Goal: Task Accomplishment & Management: Manage account settings

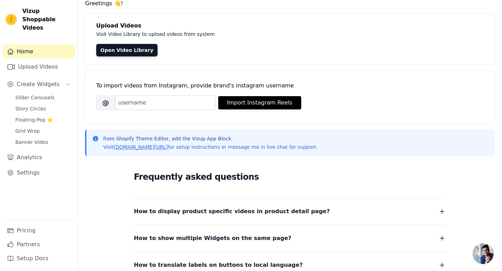
scroll to position [15, 0]
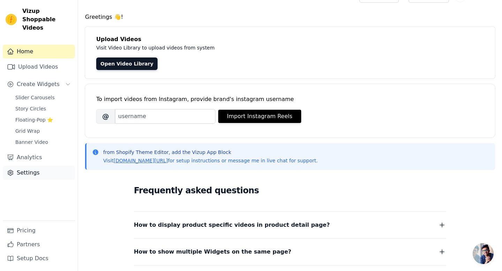
click at [26, 166] on link "Settings" at bounding box center [39, 173] width 72 height 14
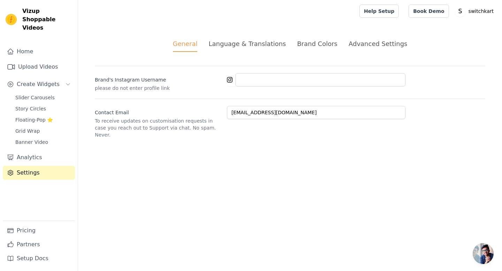
click at [385, 43] on div "Advanced Settings" at bounding box center [377, 43] width 59 height 9
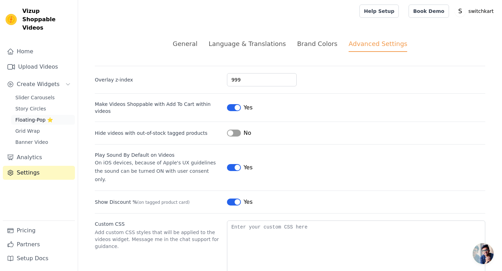
click at [25, 116] on span "Floating-Pop ⭐" at bounding box center [34, 119] width 38 height 7
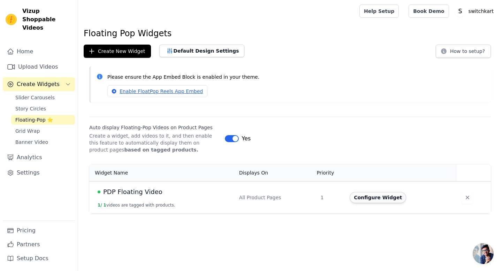
click at [374, 199] on button "Configure Widget" at bounding box center [377, 197] width 56 height 11
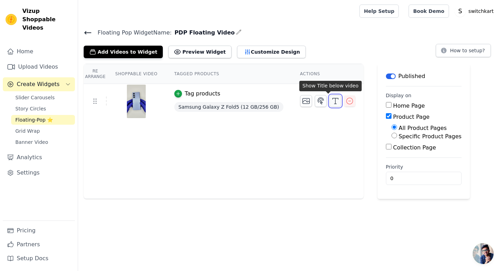
click at [331, 101] on icon "button" at bounding box center [335, 101] width 8 height 8
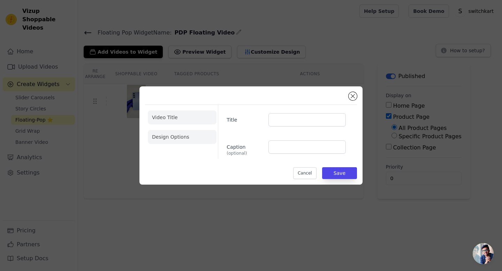
click at [171, 139] on li "Design Options" at bounding box center [182, 137] width 69 height 14
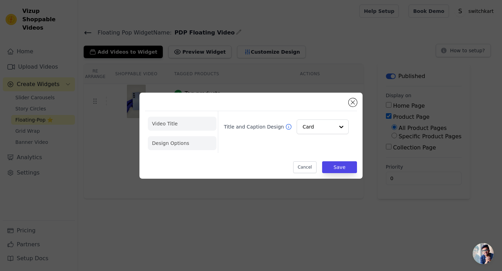
click at [166, 136] on li "Video Title" at bounding box center [182, 143] width 69 height 14
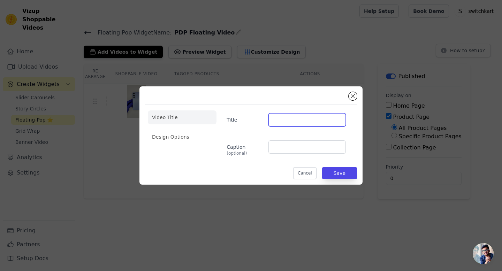
click at [283, 123] on input "Title" at bounding box center [306, 119] width 77 height 13
type input "test"
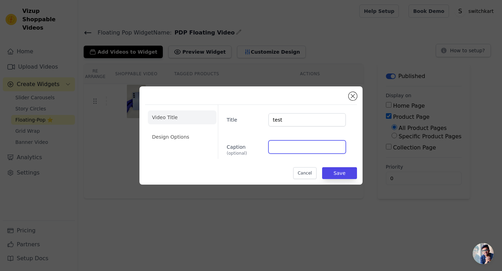
click at [282, 147] on input "Caption (optional)" at bounding box center [306, 146] width 77 height 13
type input "test caption"
click at [154, 137] on li "Design Options" at bounding box center [182, 137] width 69 height 14
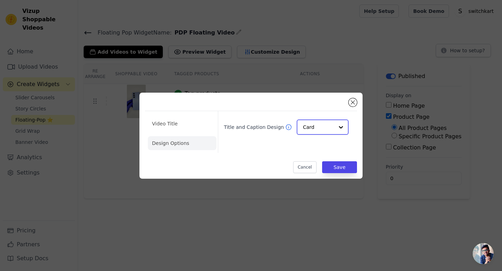
click at [320, 129] on input "Title and Caption Design" at bounding box center [318, 127] width 31 height 14
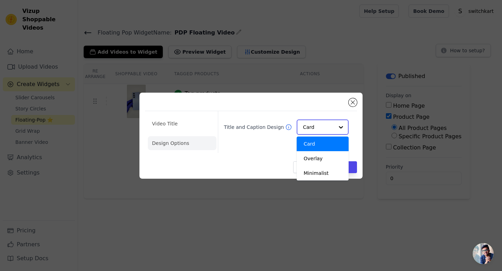
click at [315, 144] on div "Card" at bounding box center [322, 144] width 52 height 15
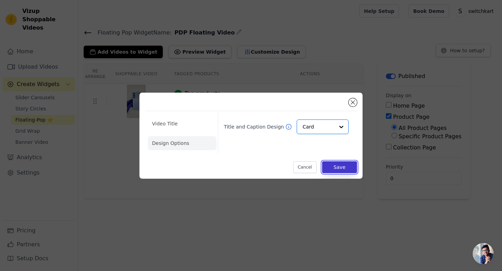
click at [339, 167] on button "Save" at bounding box center [339, 167] width 35 height 12
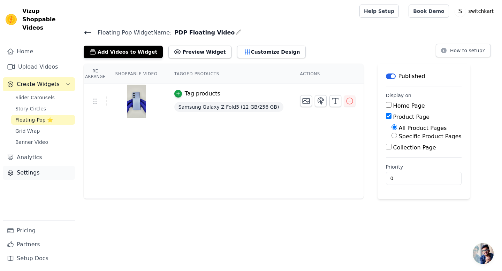
click at [20, 168] on link "Settings" at bounding box center [39, 173] width 72 height 14
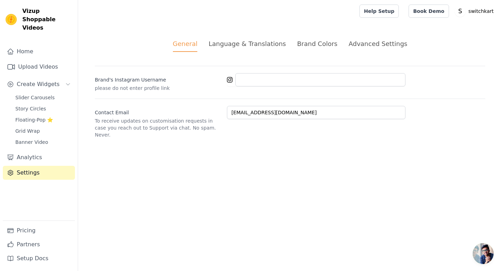
click at [358, 47] on div "Advanced Settings" at bounding box center [377, 43] width 59 height 9
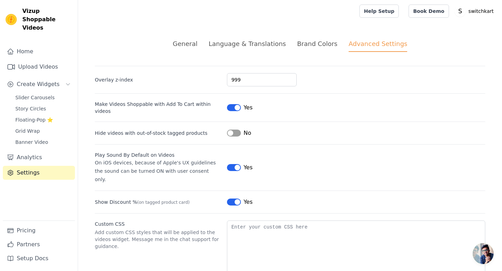
scroll to position [14, 0]
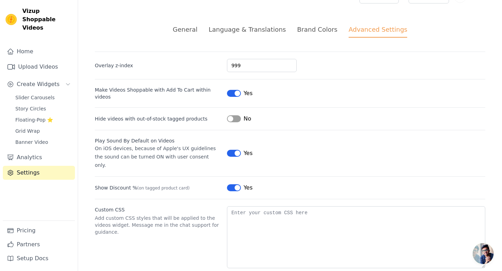
click at [232, 91] on button "Label" at bounding box center [234, 93] width 14 height 7
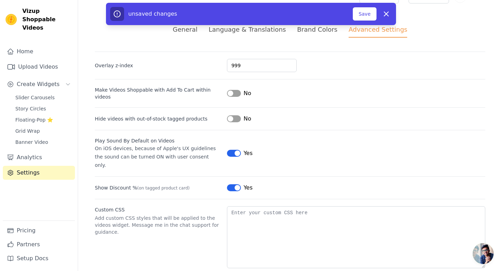
click at [233, 150] on button "Label" at bounding box center [234, 153] width 14 height 7
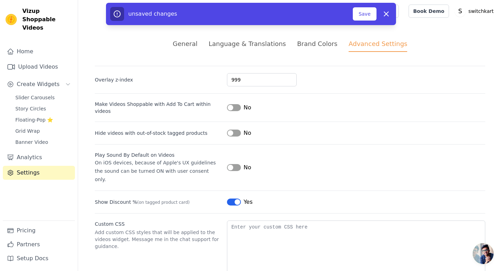
drag, startPoint x: 483, startPoint y: 253, endPoint x: 424, endPoint y: 151, distance: 117.2
click at [424, 151] on body "Vizup Shoppable Videos Home Upload Videos Create Widgets Slider Carousels Story…" at bounding box center [251, 149] width 502 height 299
click at [362, 11] on button "Save" at bounding box center [365, 13] width 24 height 13
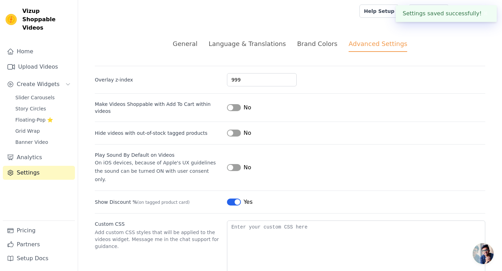
scroll to position [14, 0]
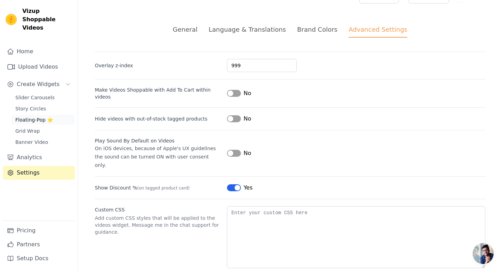
click at [21, 116] on span "Floating-Pop ⭐" at bounding box center [34, 119] width 38 height 7
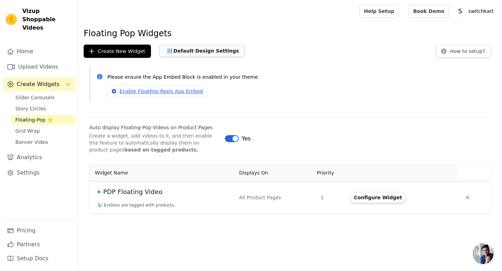
click at [187, 53] on button "Default Design Settings" at bounding box center [201, 51] width 85 height 13
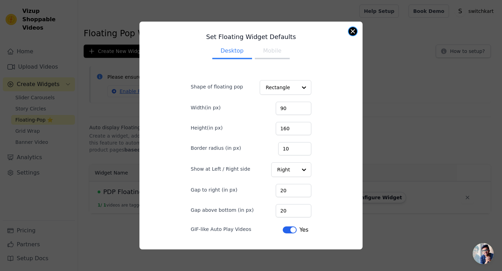
click at [352, 33] on button "Close modal" at bounding box center [352, 31] width 8 height 8
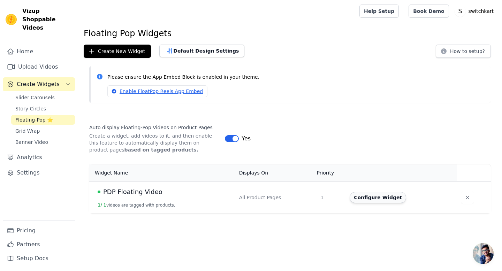
click at [372, 198] on button "Configure Widget" at bounding box center [377, 197] width 56 height 11
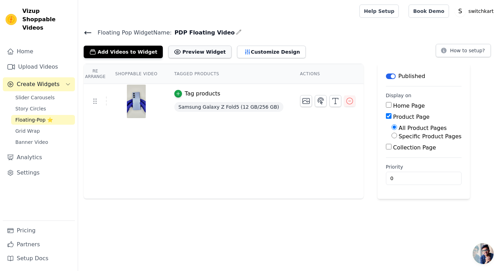
click at [182, 54] on button "Preview Widget" at bounding box center [199, 52] width 63 height 13
click at [236, 30] on icon "button" at bounding box center [239, 32] width 6 height 6
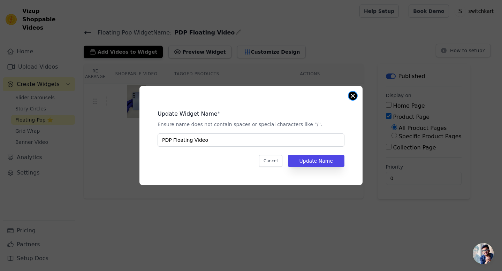
click at [352, 96] on button "Close modal" at bounding box center [352, 96] width 8 height 8
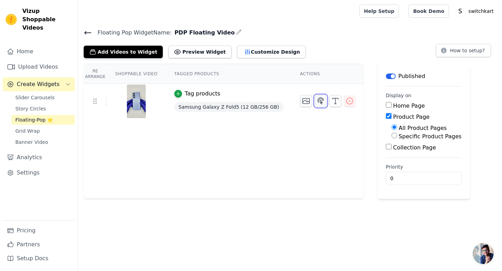
click at [315, 105] on button "button" at bounding box center [321, 101] width 12 height 12
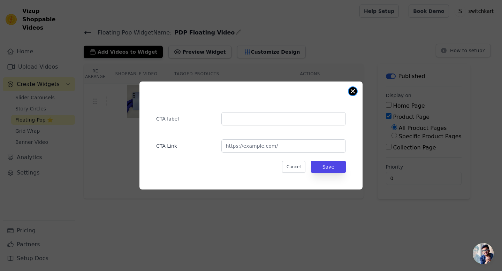
click at [351, 95] on div "CTA label CTA Link Cancel Save" at bounding box center [250, 136] width 223 height 108
click at [354, 89] on button "Close modal" at bounding box center [352, 91] width 8 height 8
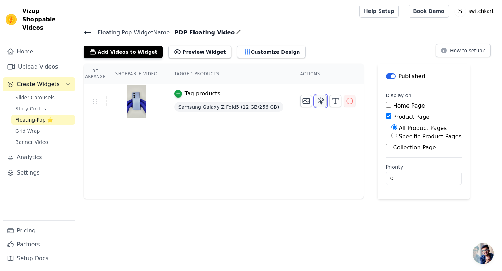
click at [316, 101] on icon "button" at bounding box center [320, 101] width 8 height 8
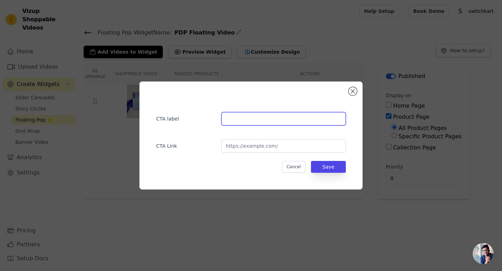
click at [256, 115] on input "text" at bounding box center [283, 118] width 124 height 13
type input "m"
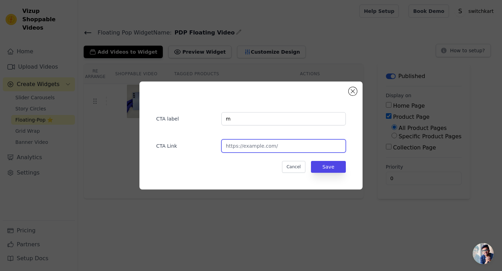
click at [255, 146] on input "url" at bounding box center [283, 145] width 124 height 13
type input "mmmk"
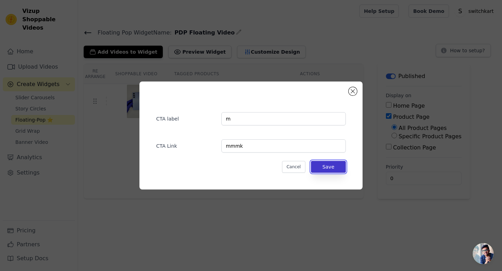
click at [345, 164] on button "Save" at bounding box center [328, 167] width 35 height 12
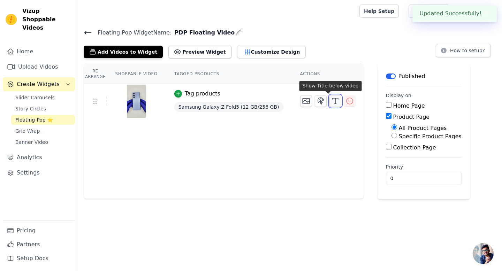
click at [331, 102] on icon "button" at bounding box center [335, 101] width 8 height 8
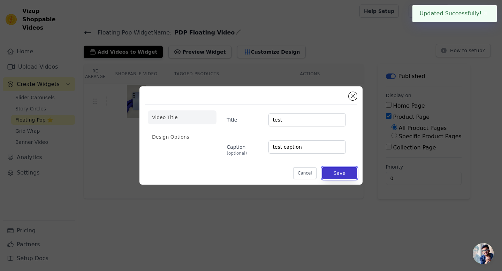
click at [342, 174] on button "Save" at bounding box center [339, 173] width 35 height 12
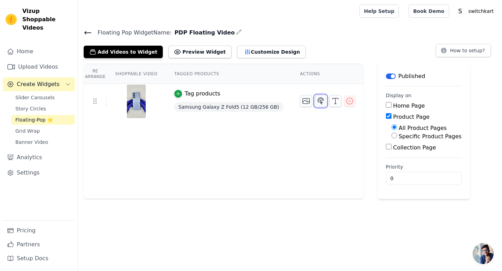
click at [317, 102] on icon "button" at bounding box center [320, 101] width 6 height 7
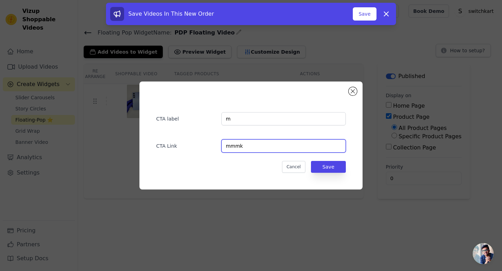
click at [237, 149] on input "mmmk" at bounding box center [283, 145] width 124 height 13
type input "\"
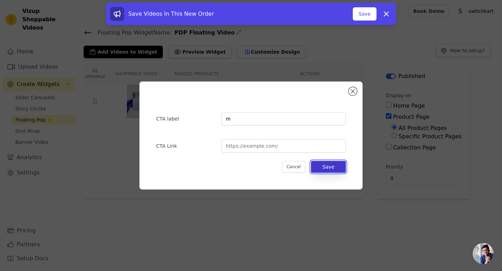
click at [331, 165] on button "Save" at bounding box center [328, 167] width 35 height 12
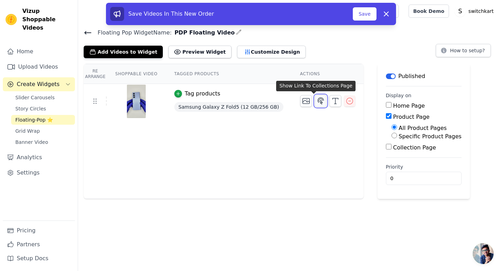
click at [317, 99] on icon "button" at bounding box center [320, 101] width 6 height 7
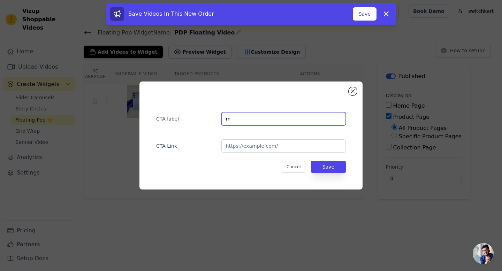
click at [255, 121] on input "m" at bounding box center [283, 118] width 124 height 13
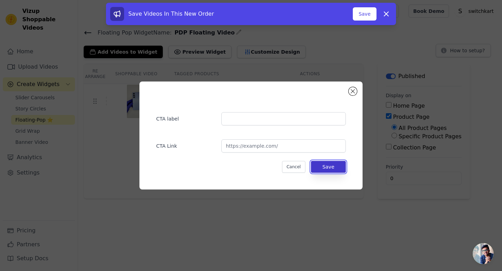
click at [333, 168] on button "Save" at bounding box center [328, 167] width 35 height 12
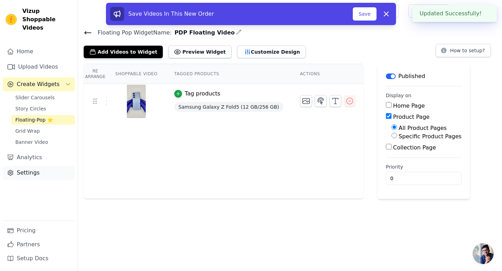
click at [25, 166] on link "Settings" at bounding box center [39, 173] width 72 height 14
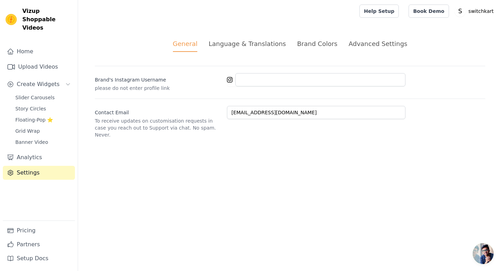
click at [370, 38] on div "General Language & Translations Brand Colors Advanced Settings unsaved changes …" at bounding box center [290, 88] width 424 height 133
click at [366, 44] on div "Advanced Settings" at bounding box center [377, 43] width 59 height 9
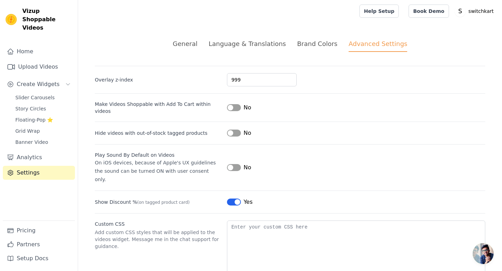
click at [234, 107] on button "Label" at bounding box center [234, 107] width 14 height 7
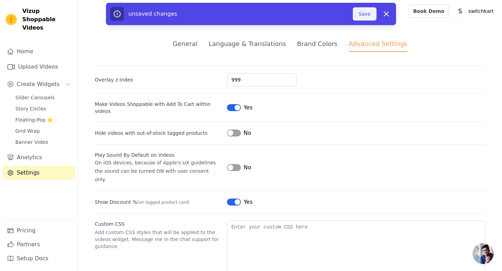
click at [364, 16] on button "Save" at bounding box center [365, 13] width 24 height 13
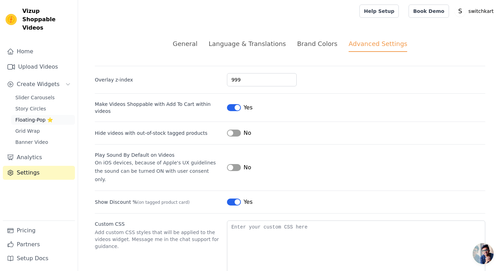
click at [31, 116] on span "Floating-Pop ⭐" at bounding box center [34, 119] width 38 height 7
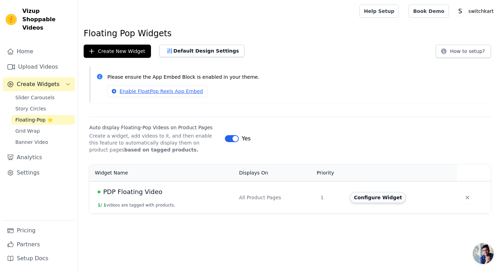
click at [388, 201] on button "Configure Widget" at bounding box center [377, 197] width 56 height 11
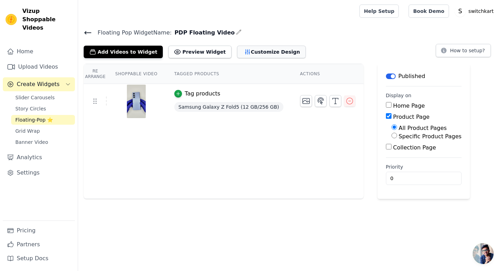
click at [239, 52] on button "Customize Design" at bounding box center [271, 52] width 69 height 13
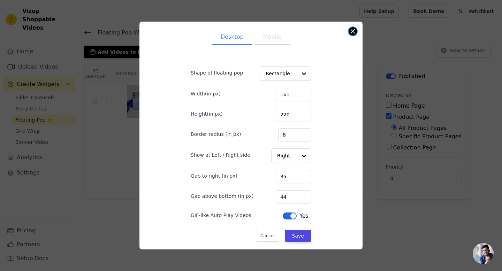
click at [353, 32] on button "Close modal" at bounding box center [352, 31] width 8 height 8
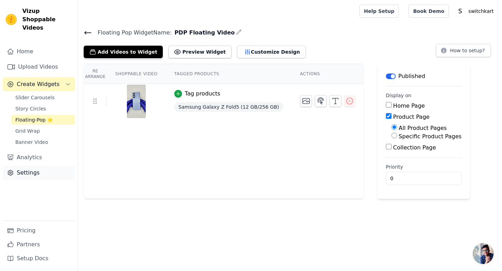
click at [19, 166] on link "Settings" at bounding box center [39, 173] width 72 height 14
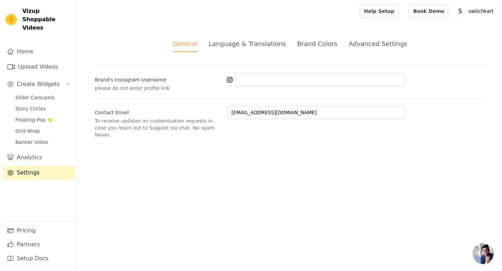
click at [366, 41] on div "Advanced Settings" at bounding box center [377, 43] width 59 height 9
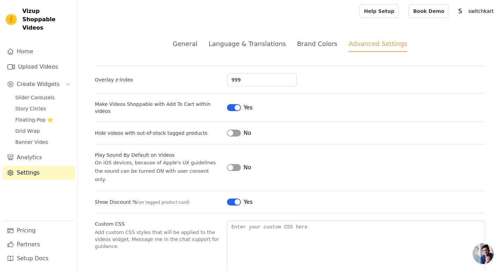
scroll to position [14, 0]
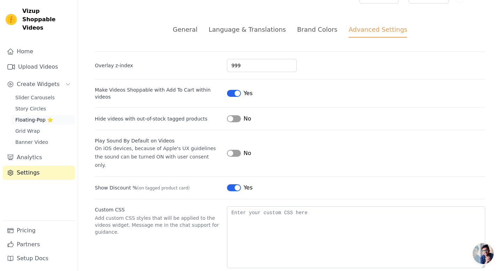
click at [28, 116] on span "Floating-Pop ⭐" at bounding box center [34, 119] width 38 height 7
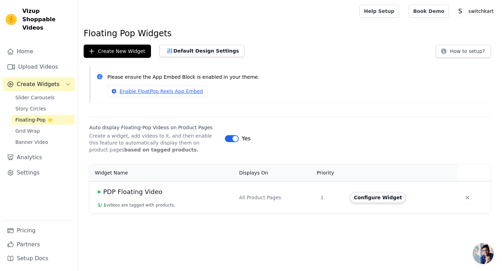
click at [378, 193] on button "Configure Widget" at bounding box center [377, 197] width 56 height 11
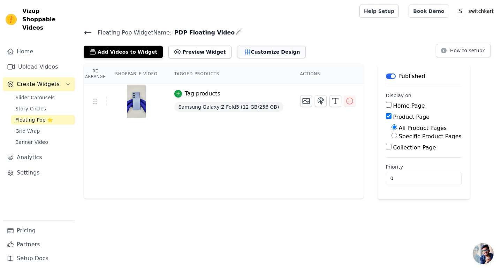
click at [265, 49] on button "Customize Design" at bounding box center [271, 52] width 69 height 13
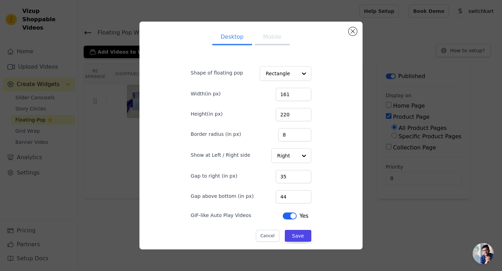
scroll to position [3, 0]
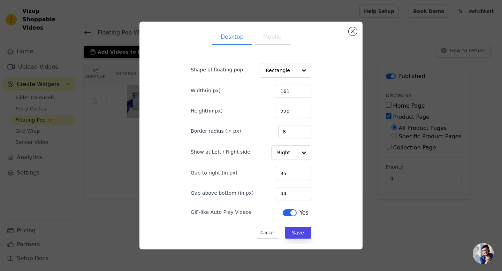
click at [289, 215] on button "Label" at bounding box center [290, 212] width 14 height 7
click at [297, 233] on button "Save" at bounding box center [298, 233] width 26 height 12
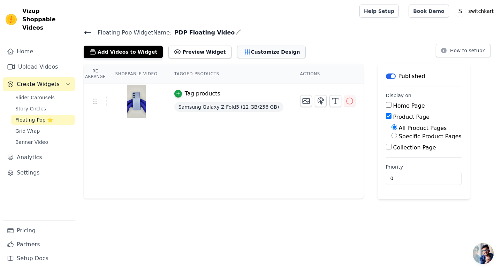
click at [245, 52] on button "Customize Design" at bounding box center [271, 52] width 69 height 13
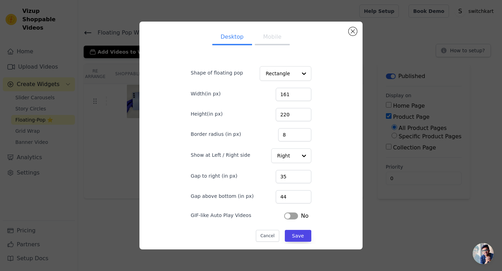
click at [291, 214] on button "Label" at bounding box center [291, 216] width 14 height 7
click at [298, 234] on button "Save" at bounding box center [298, 236] width 26 height 12
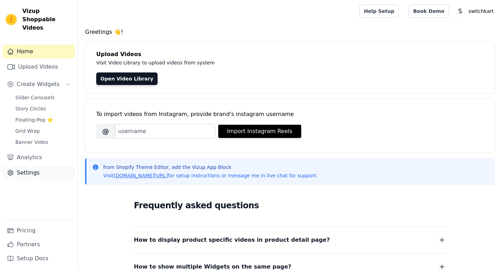
click at [17, 166] on link "Settings" at bounding box center [39, 173] width 72 height 14
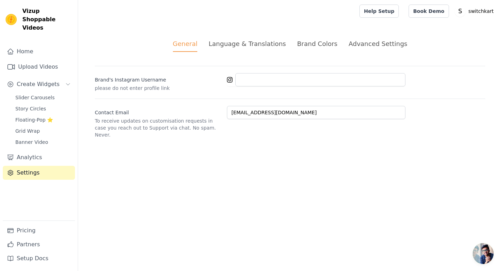
click at [358, 47] on div "Advanced Settings" at bounding box center [377, 43] width 59 height 9
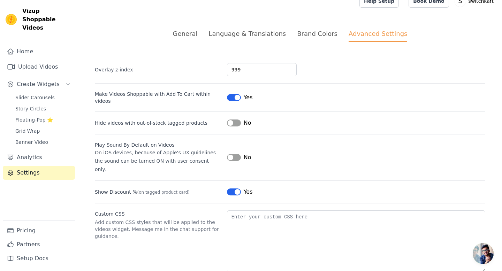
scroll to position [14, 0]
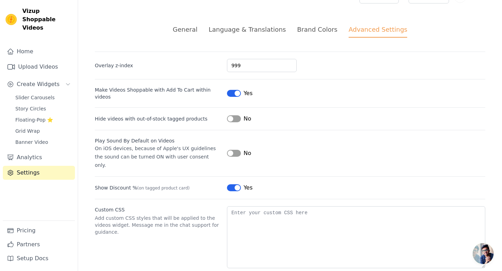
click at [236, 150] on button "Label" at bounding box center [234, 153] width 14 height 7
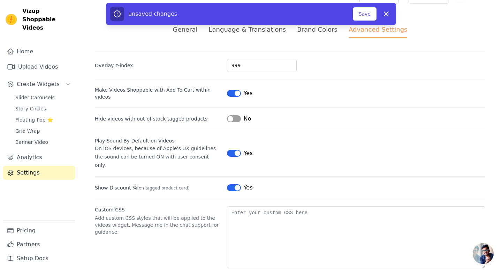
scroll to position [0, 0]
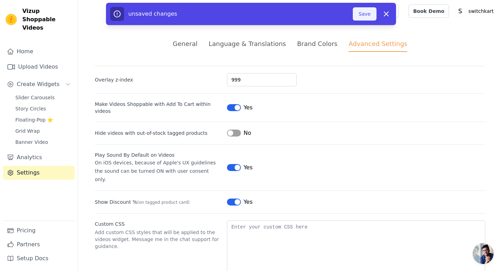
click at [363, 13] on button "Save" at bounding box center [365, 13] width 24 height 13
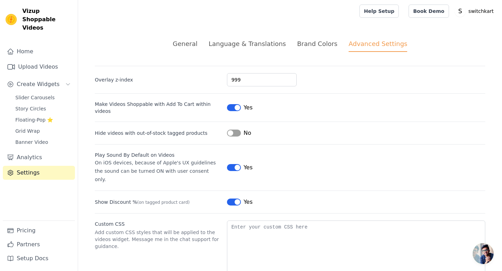
click at [230, 164] on button "Label" at bounding box center [234, 167] width 14 height 7
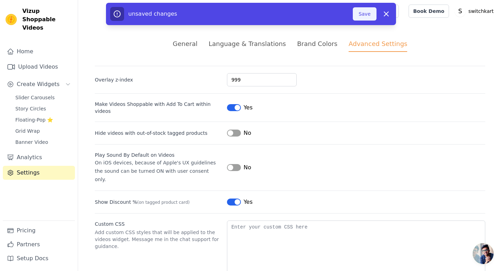
click at [362, 16] on button "Save" at bounding box center [365, 13] width 24 height 13
